Goal: Transaction & Acquisition: Purchase product/service

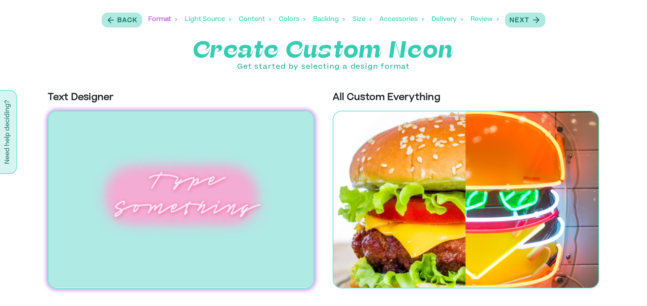
click at [181, 203] on img at bounding box center [181, 200] width 267 height 178
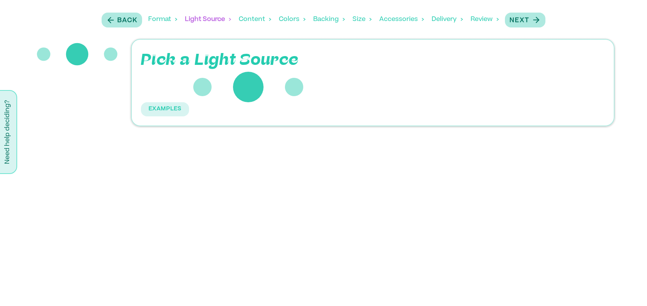
click at [204, 64] on p "Pick a Light Source" at bounding box center [254, 60] width 227 height 23
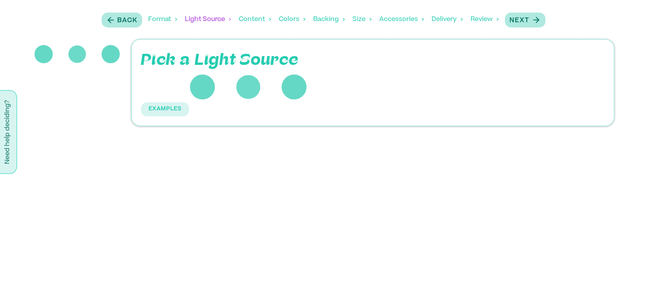
click at [222, 61] on p "Pick a Light Source" at bounding box center [254, 60] width 227 height 23
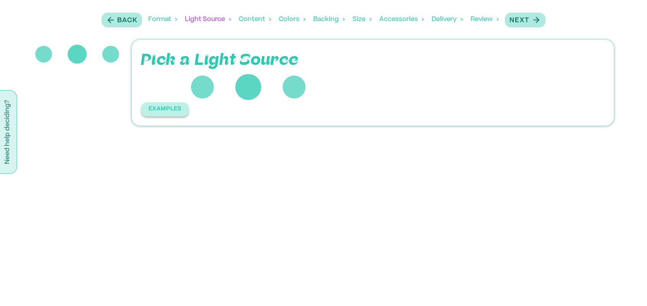
click at [178, 107] on button "EXAMPLES" at bounding box center [165, 109] width 48 height 14
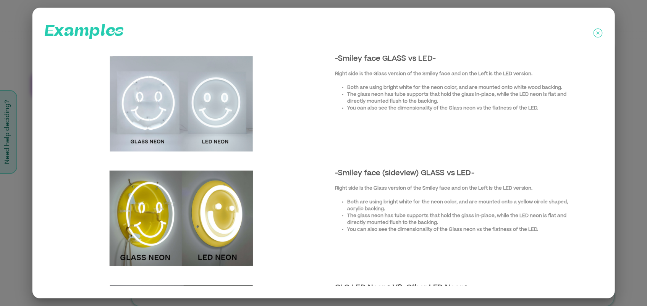
click at [603, 34] on div "Examples -Smiley face GLASS vs LED- Right side is the Glass version of the Smil…" at bounding box center [323, 153] width 582 height 291
click at [599, 32] on icon at bounding box center [597, 32] width 3 height 3
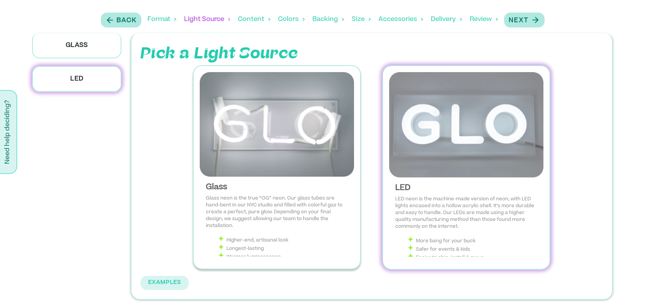
scroll to position [6, 0]
click at [420, 134] on img at bounding box center [466, 125] width 154 height 105
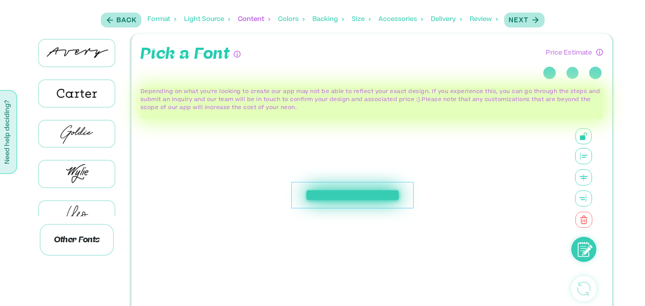
click at [339, 192] on div "**********" at bounding box center [352, 195] width 122 height 26
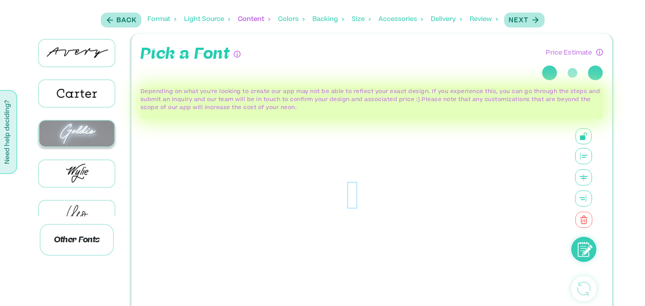
click at [92, 128] on img at bounding box center [76, 134] width 75 height 26
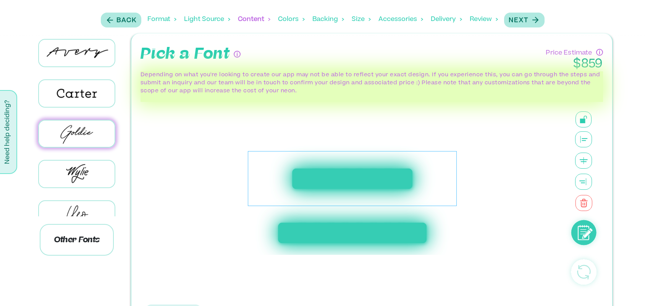
click at [639, 145] on div "**********" at bounding box center [322, 181] width 645 height 297
click at [476, 188] on div "**********" at bounding box center [352, 178] width 415 height 153
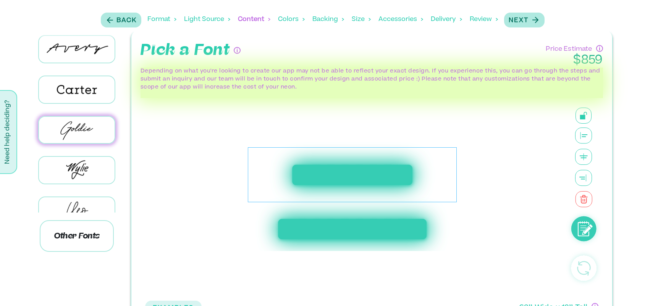
scroll to position [10, 0]
click at [97, 86] on img at bounding box center [76, 89] width 75 height 26
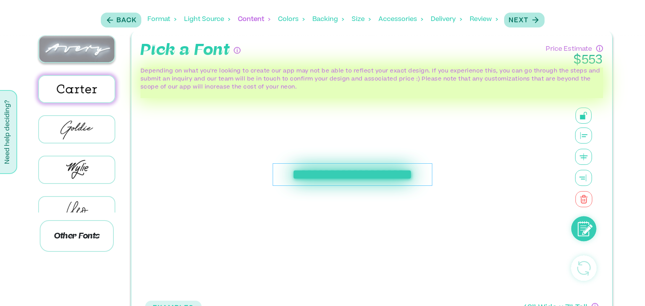
click at [96, 57] on img at bounding box center [76, 49] width 75 height 26
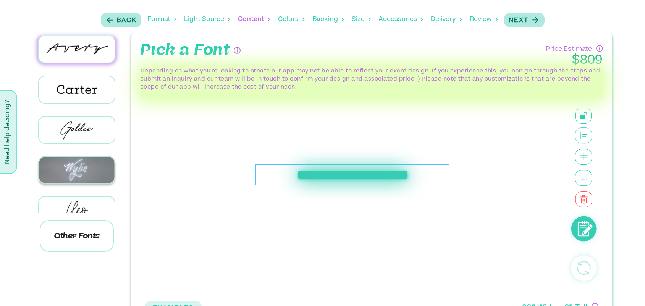
click at [67, 174] on img at bounding box center [76, 170] width 75 height 26
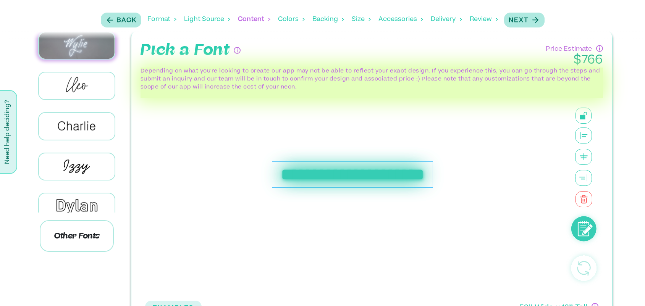
scroll to position [142, 0]
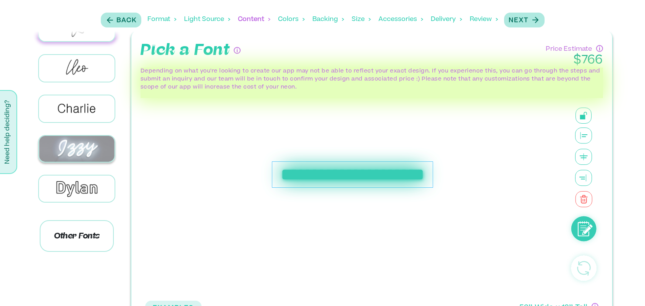
click at [67, 153] on img at bounding box center [76, 149] width 75 height 26
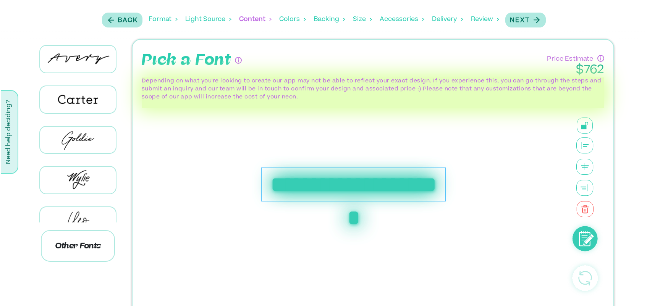
scroll to position [0, 0]
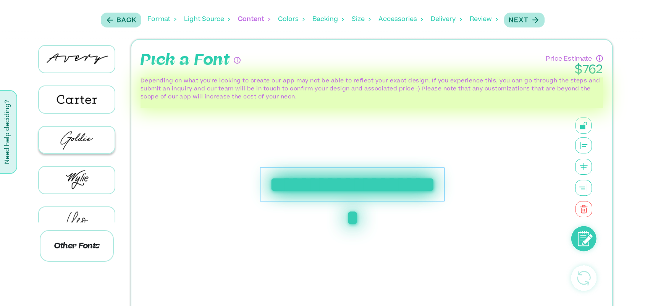
click at [91, 136] on img at bounding box center [76, 140] width 75 height 27
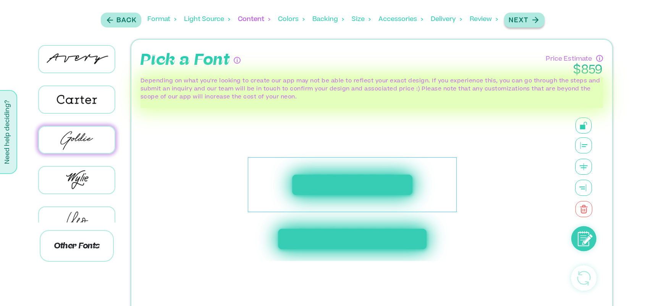
click at [521, 22] on p "Next" at bounding box center [519, 20] width 20 height 9
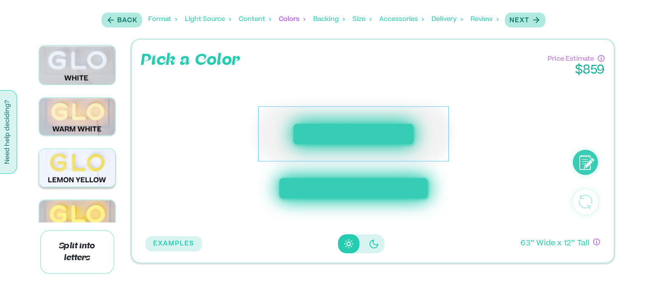
click at [92, 156] on img at bounding box center [77, 167] width 76 height 37
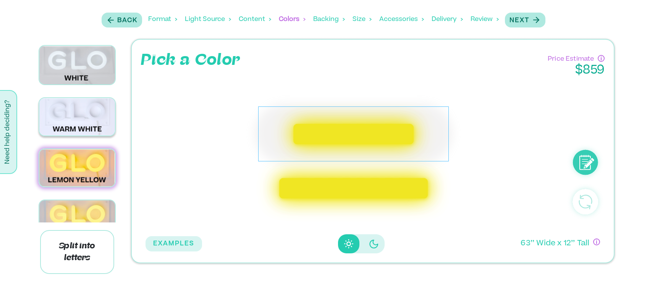
click at [82, 127] on img at bounding box center [77, 116] width 76 height 37
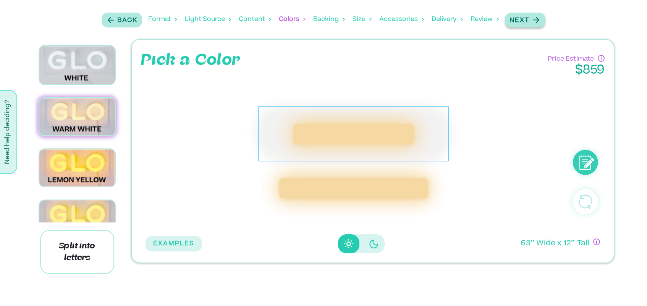
click at [535, 20] on icon "button" at bounding box center [536, 20] width 10 height 10
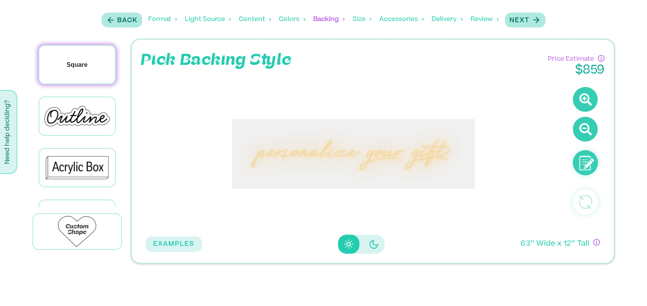
click at [69, 76] on div "Square" at bounding box center [77, 65] width 76 height 38
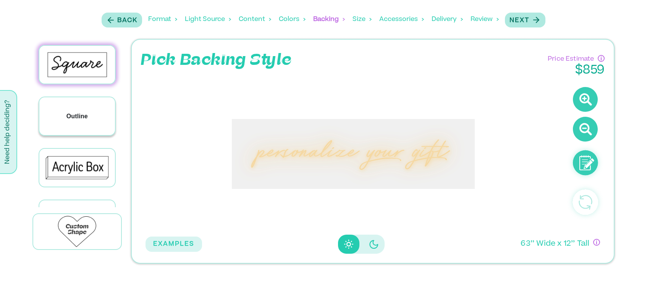
click at [73, 106] on div "Outline" at bounding box center [77, 116] width 76 height 38
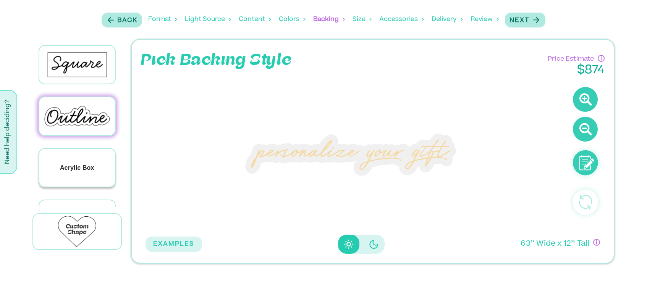
click at [76, 155] on div "Acrylic Box" at bounding box center [77, 168] width 76 height 38
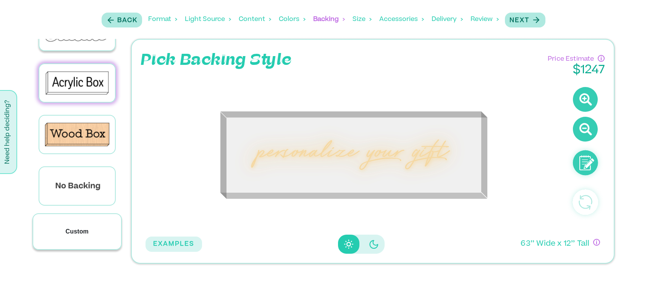
click at [82, 225] on div "Custom" at bounding box center [77, 231] width 88 height 35
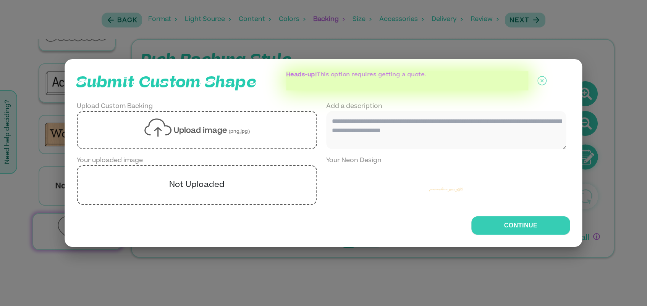
click at [592, 86] on div at bounding box center [323, 153] width 647 height 306
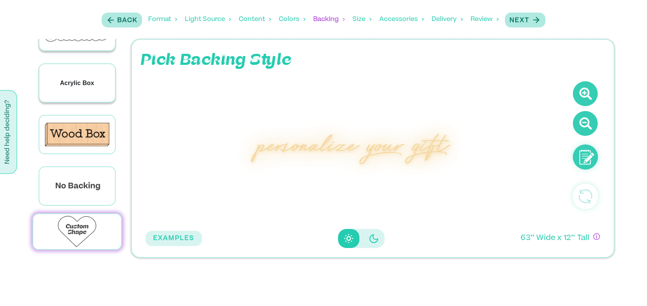
click at [70, 91] on div "Acrylic Box" at bounding box center [77, 83] width 76 height 38
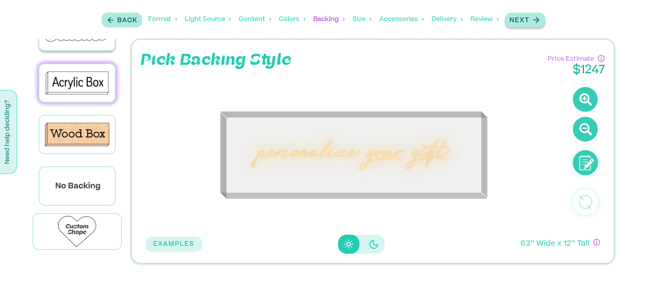
click at [525, 19] on p "Next" at bounding box center [519, 20] width 20 height 9
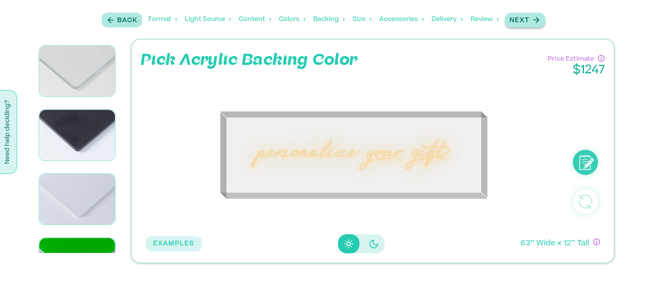
click at [525, 19] on p "Next" at bounding box center [519, 20] width 20 height 9
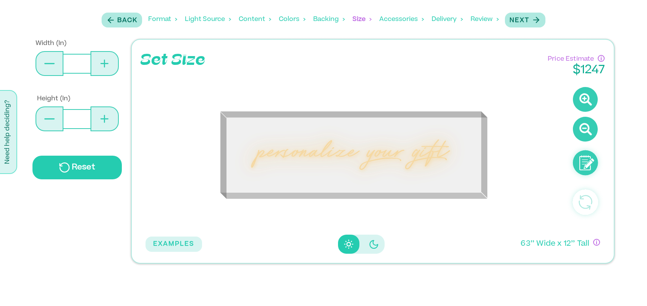
click at [53, 68] on button at bounding box center [50, 63] width 28 height 25
click at [51, 66] on button at bounding box center [50, 63] width 28 height 25
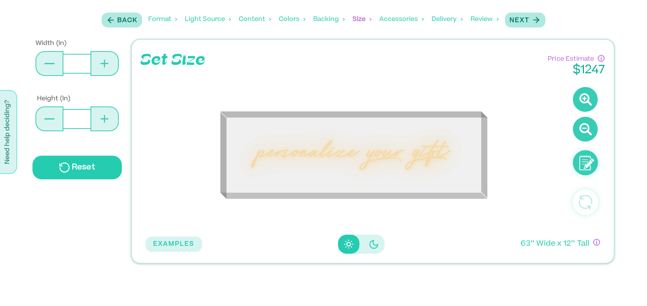
click at [53, 116] on button at bounding box center [50, 119] width 28 height 25
click at [529, 22] on p "Next" at bounding box center [519, 20] width 20 height 9
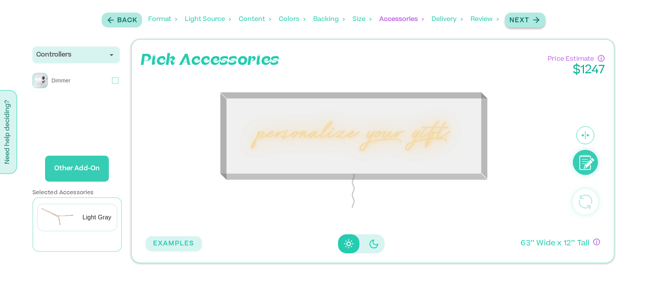
click at [529, 22] on p "Next" at bounding box center [519, 20] width 20 height 9
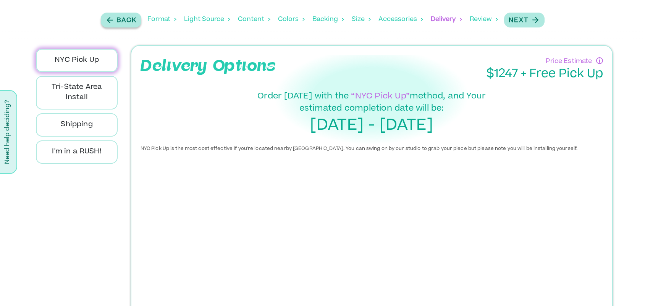
click at [101, 23] on button "Back" at bounding box center [121, 20] width 40 height 15
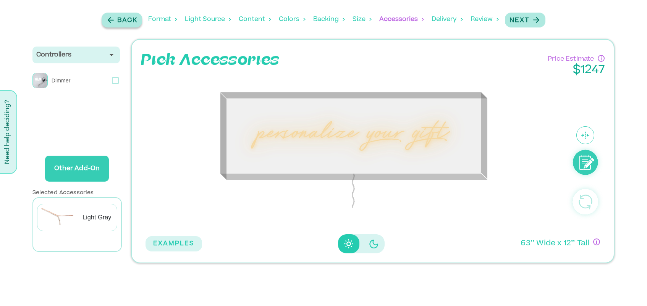
click at [107, 24] on icon "button" at bounding box center [110, 20] width 9 height 10
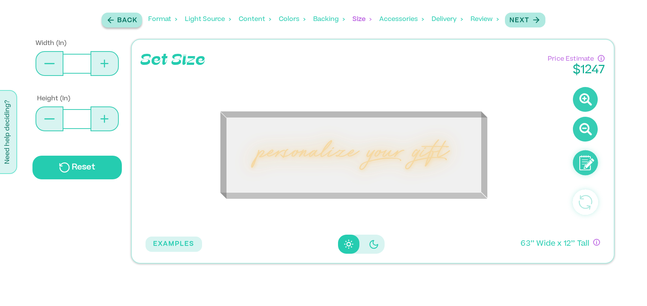
click at [107, 24] on icon "button" at bounding box center [110, 20] width 9 height 10
